Goal: Complete application form: Complete application form

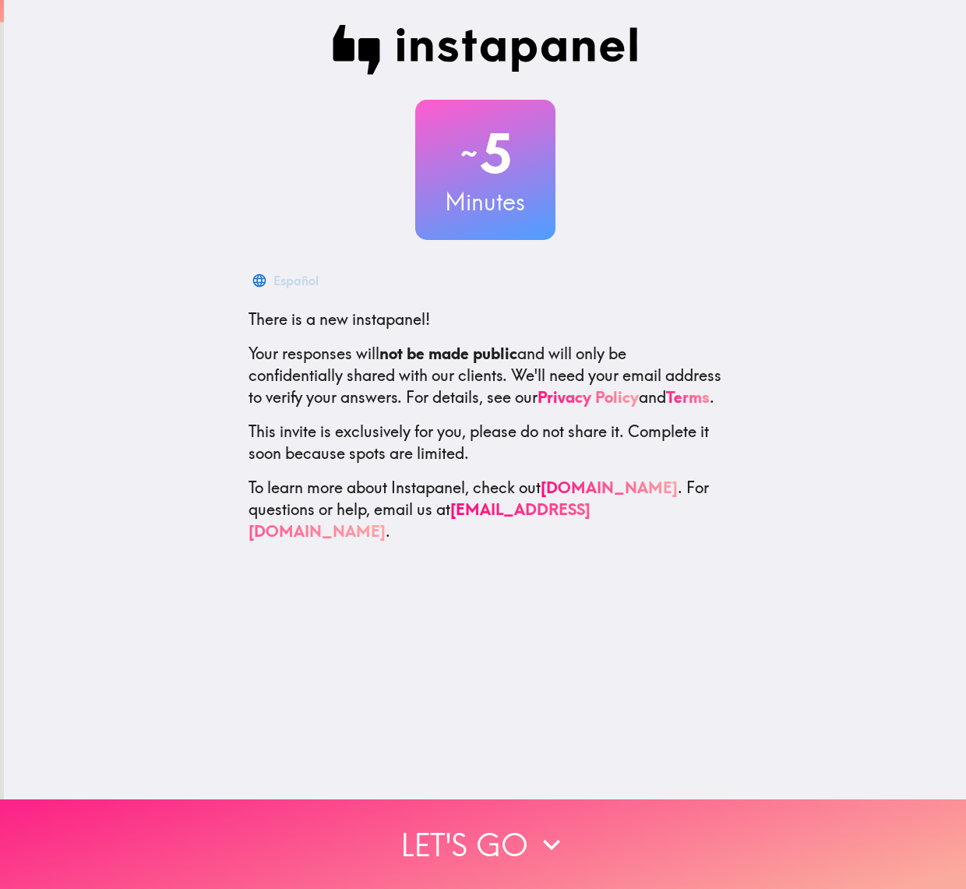
click at [390, 825] on button "Let's go" at bounding box center [483, 844] width 966 height 90
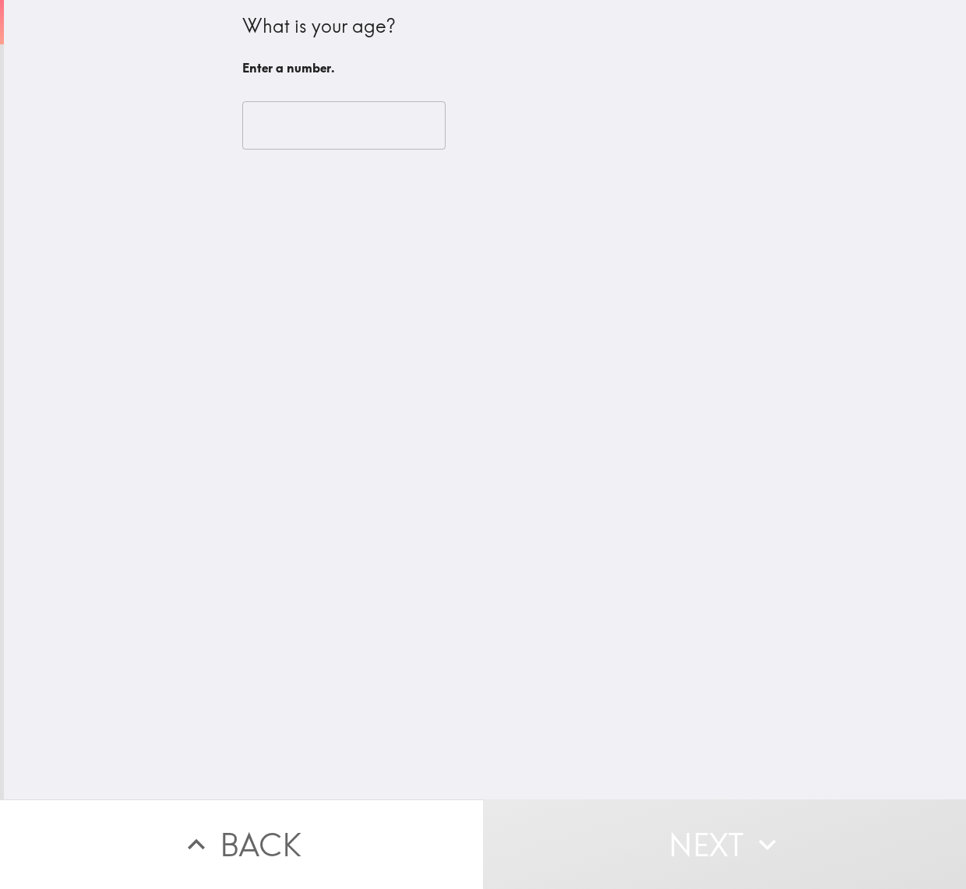
click at [262, 143] on input "number" at bounding box center [343, 125] width 203 height 48
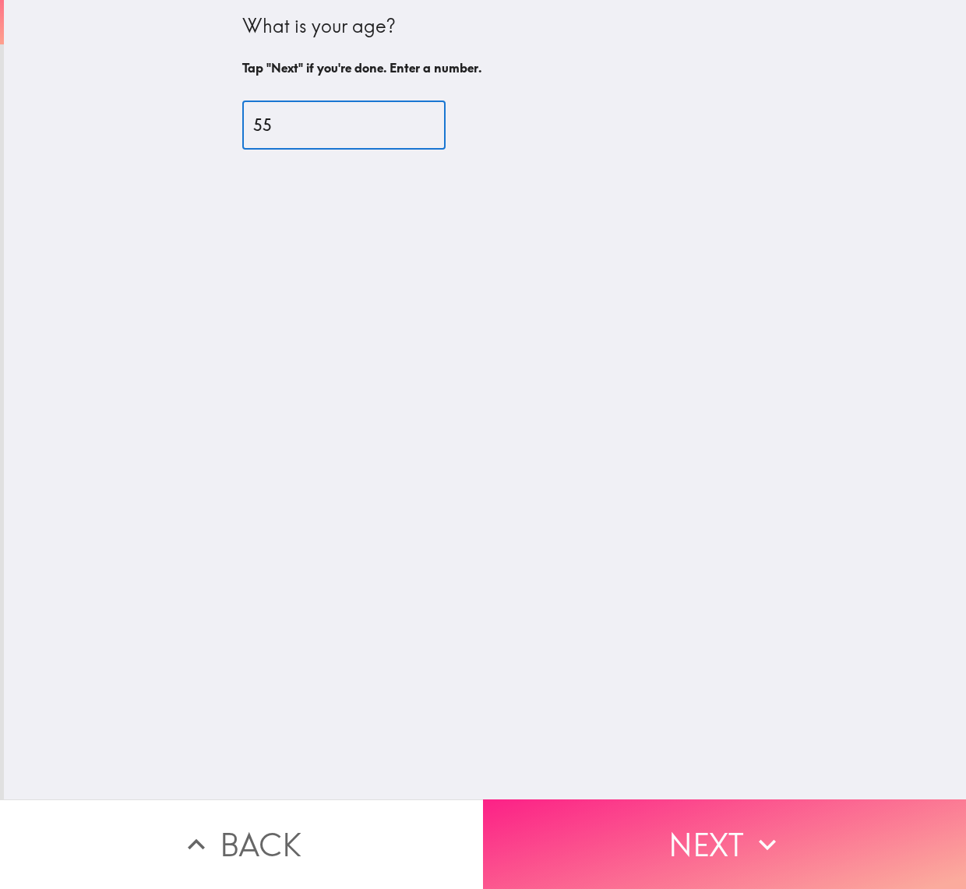
type input "55"
click at [589, 804] on button "Next" at bounding box center [724, 844] width 483 height 90
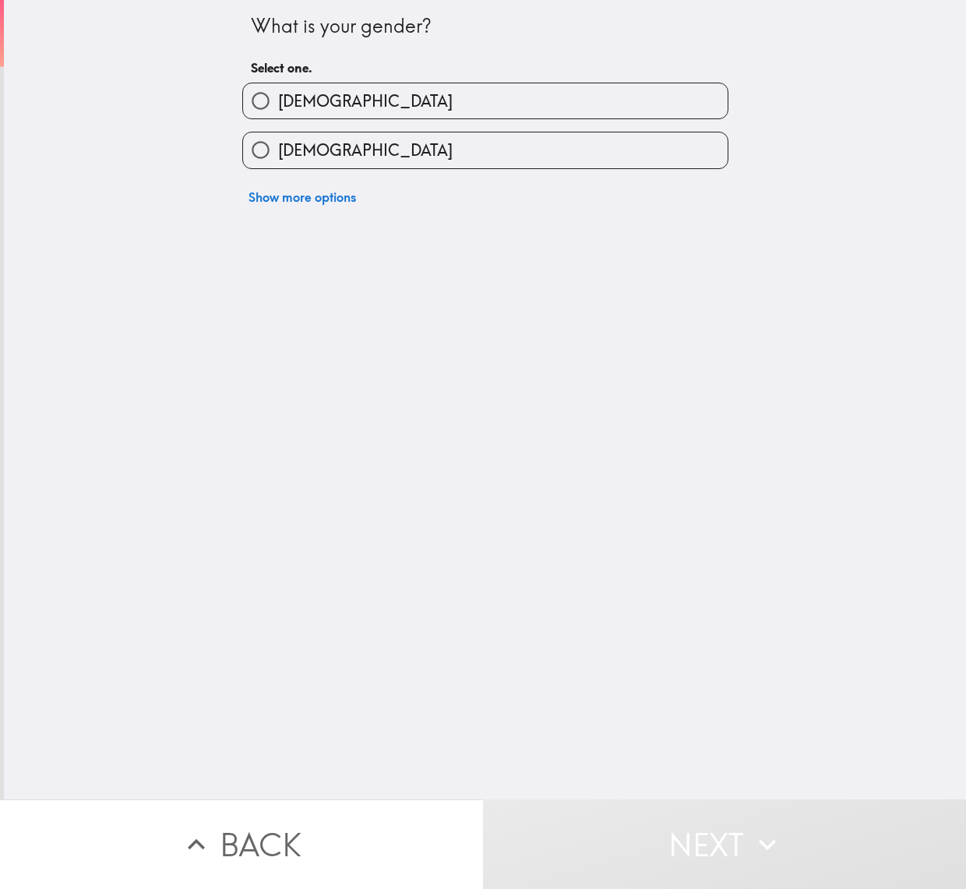
click at [248, 103] on input "[DEMOGRAPHIC_DATA]" at bounding box center [260, 100] width 35 height 35
radio input "true"
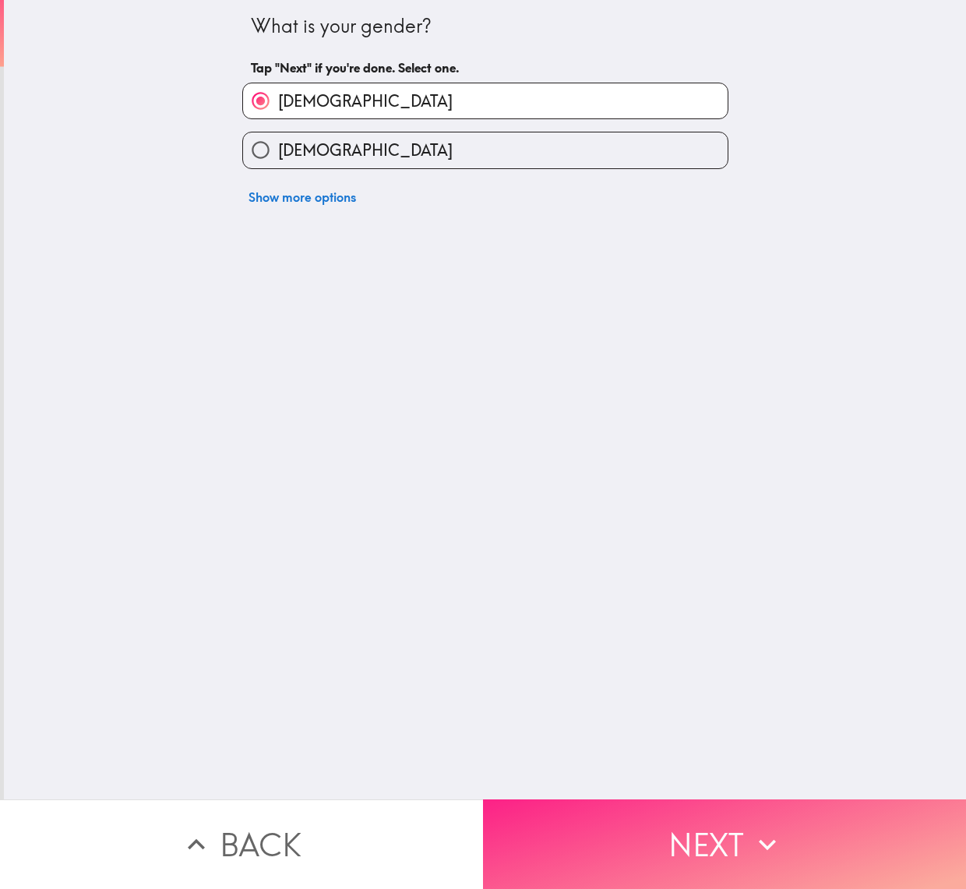
click at [579, 804] on button "Next" at bounding box center [724, 844] width 483 height 90
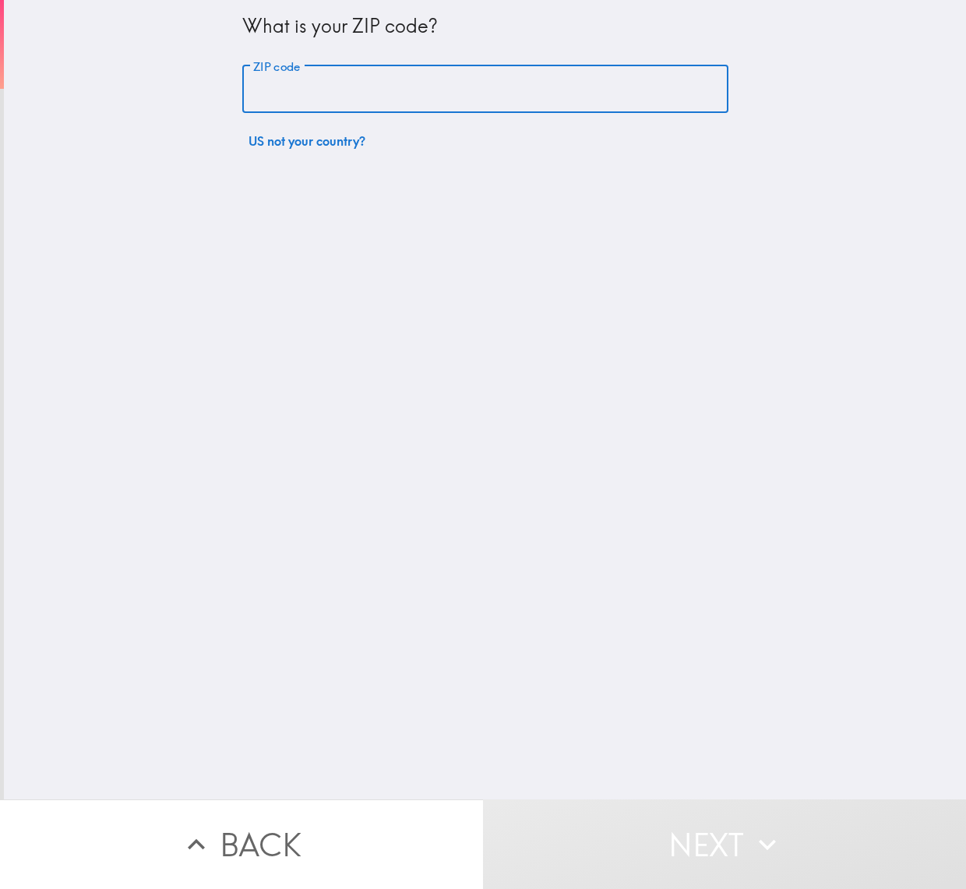
click at [302, 79] on input "ZIP code" at bounding box center [485, 89] width 486 height 48
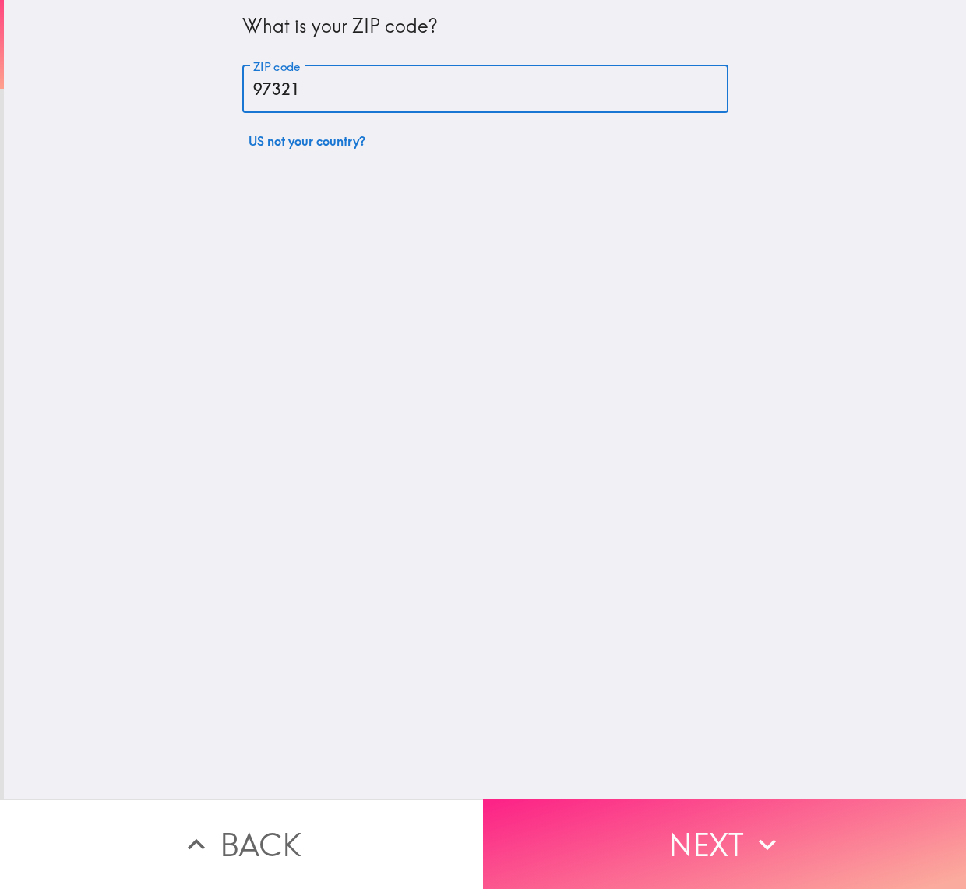
type input "97321"
click at [511, 809] on button "Next" at bounding box center [724, 844] width 483 height 90
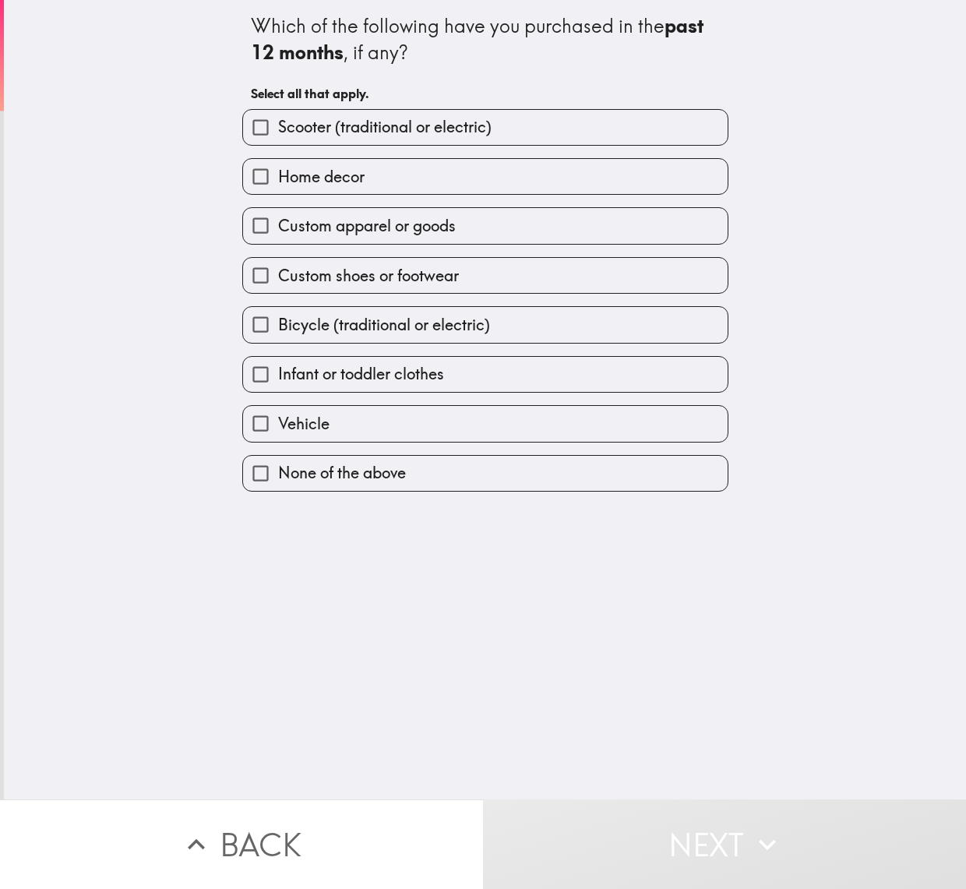
click at [247, 271] on input "Custom shoes or footwear" at bounding box center [260, 275] width 35 height 35
checkbox input "true"
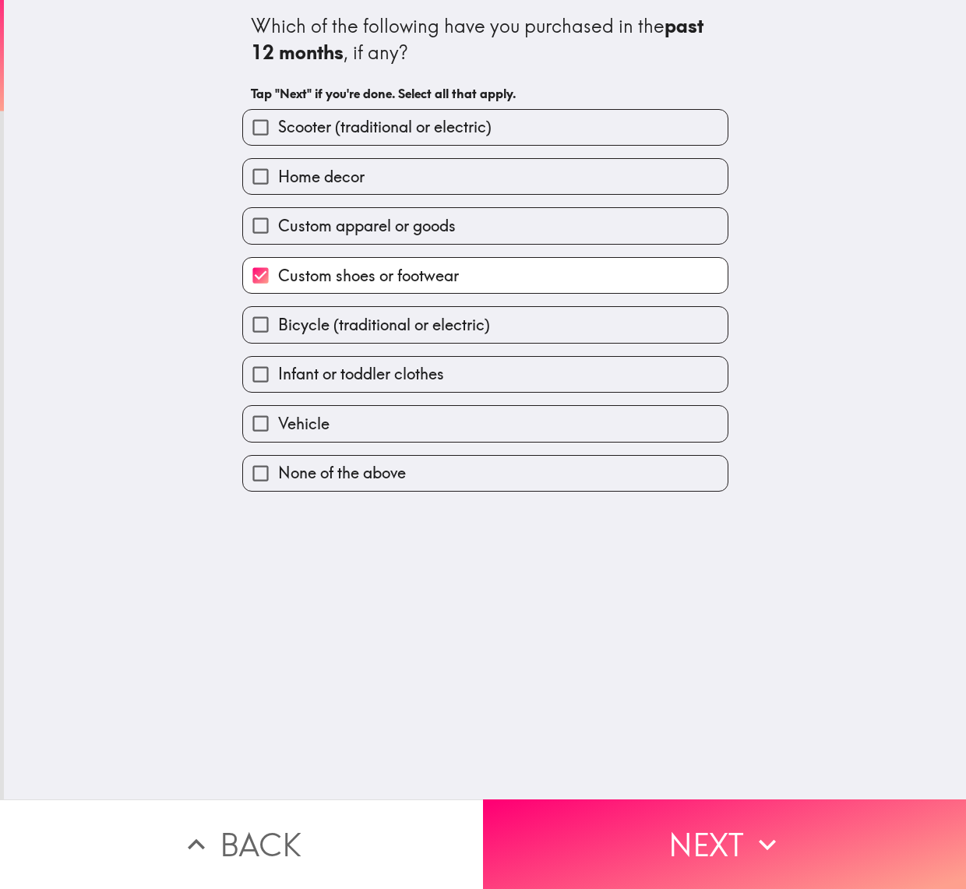
click at [254, 467] on input "None of the above" at bounding box center [260, 473] width 35 height 35
checkbox input "true"
checkbox input "false"
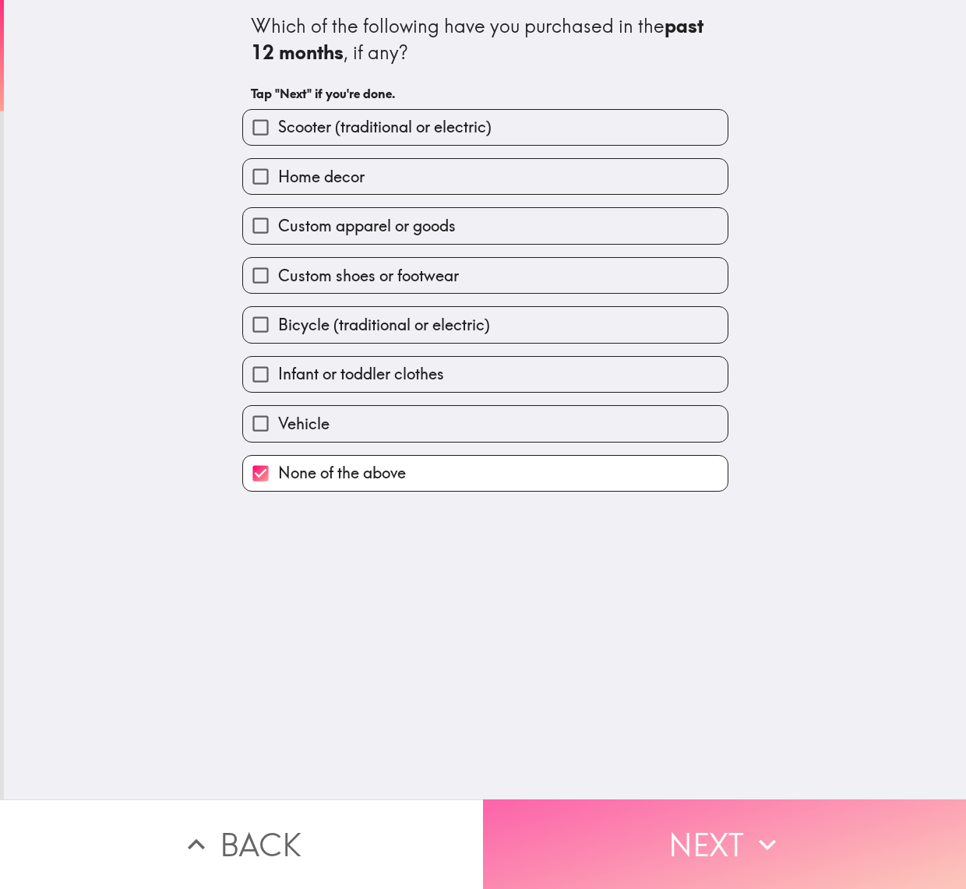
click at [547, 830] on button "Next" at bounding box center [724, 844] width 483 height 90
